Goal: Obtain resource: Obtain resource

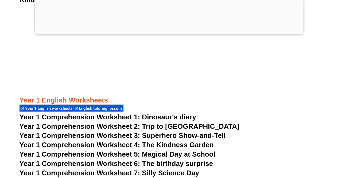
scroll to position [688, 0]
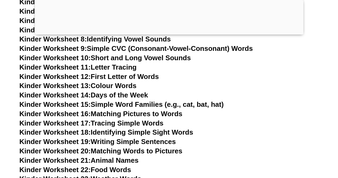
click at [121, 94] on link "Kinder Worksheet 14: Days of the Week" at bounding box center [84, 95] width 129 height 8
click at [107, 113] on link "Kinder Worksheet 16: Matching Pictures to Words" at bounding box center [101, 114] width 163 height 8
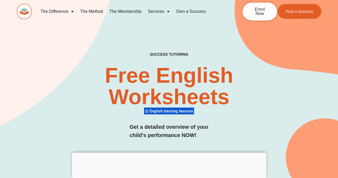
scroll to position [401, 0]
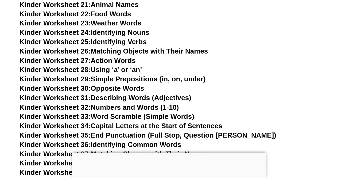
click at [110, 70] on link "Kinder Worksheet 28: Using ‘a’ or ‘an’" at bounding box center [81, 69] width 123 height 8
